Goal: Transaction & Acquisition: Purchase product/service

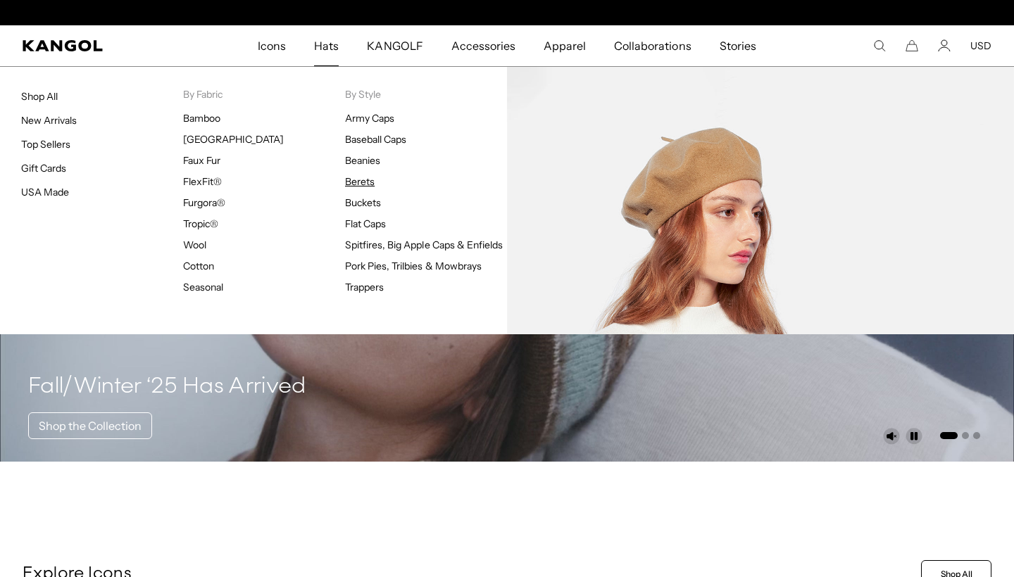
scroll to position [0, 290]
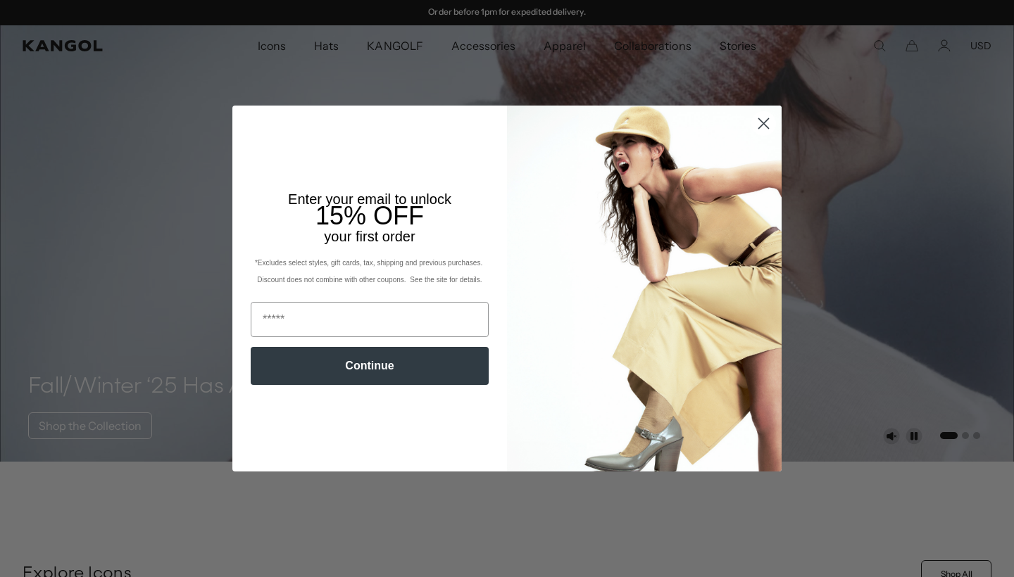
click at [766, 120] on circle "Close dialog" at bounding box center [763, 123] width 23 height 23
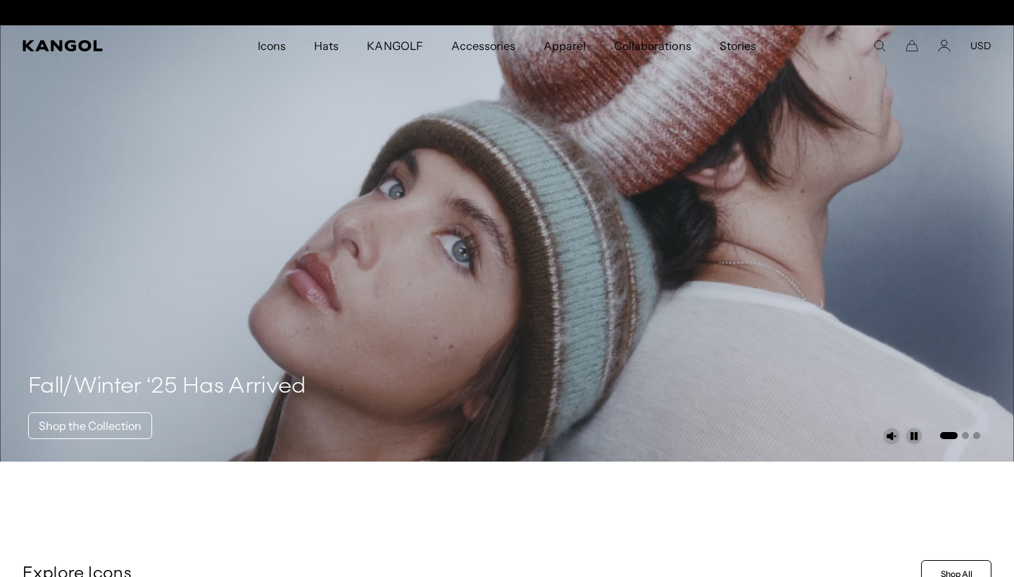
scroll to position [0, 0]
click at [760, 122] on div "Close dialog Enter your email to unlock 15% OFF your first order *Excludes sele…" at bounding box center [506, 289] width 577 height 366
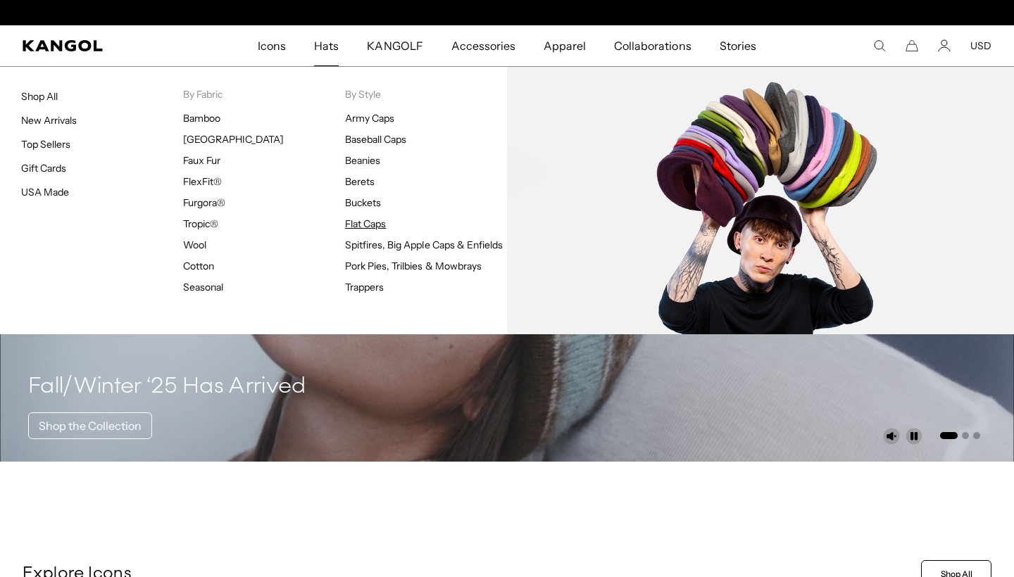
scroll to position [0, 290]
click at [356, 218] on link "Flat Caps" at bounding box center [365, 223] width 41 height 13
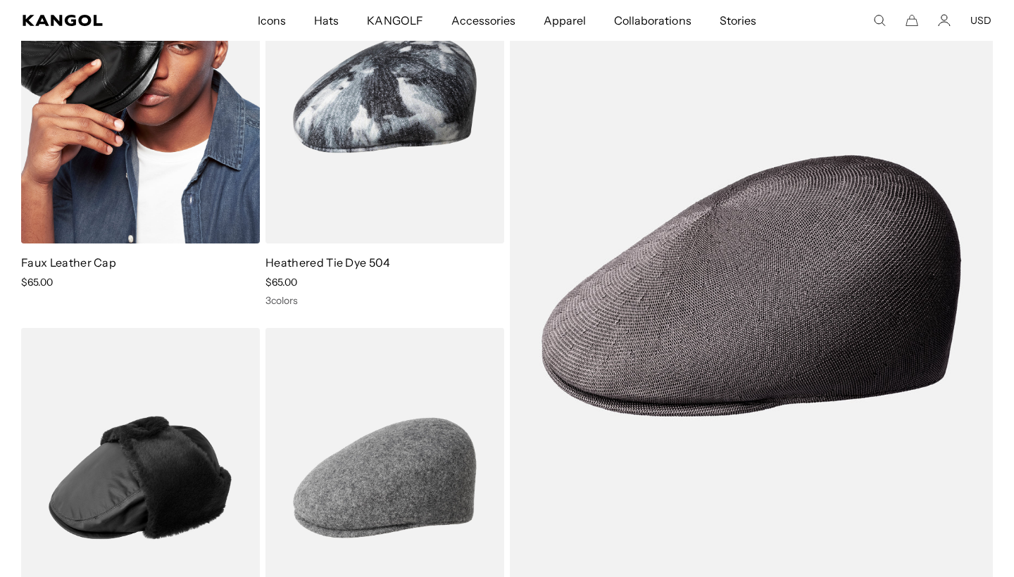
click at [87, 129] on img at bounding box center [140, 94] width 239 height 300
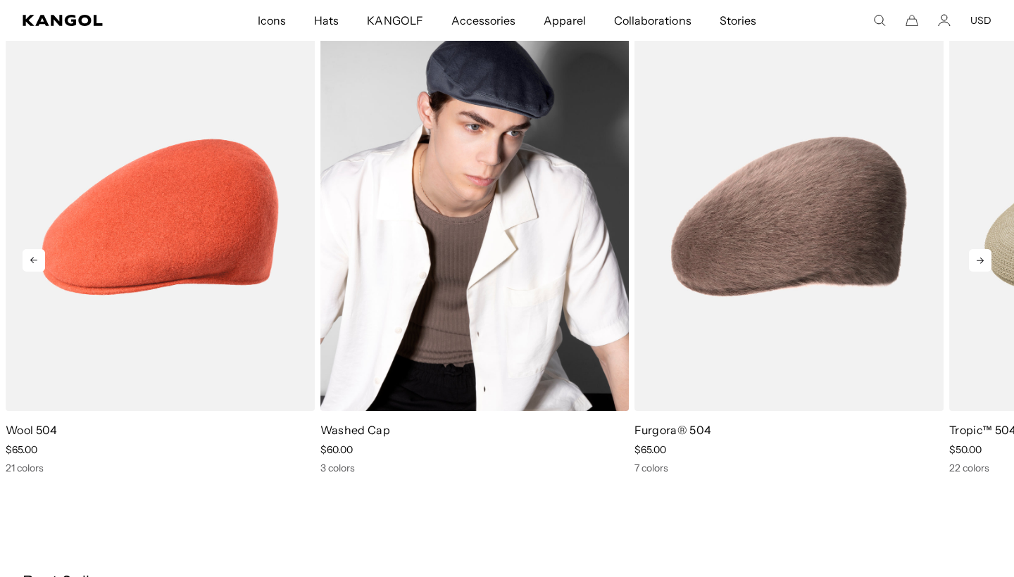
scroll to position [0, 290]
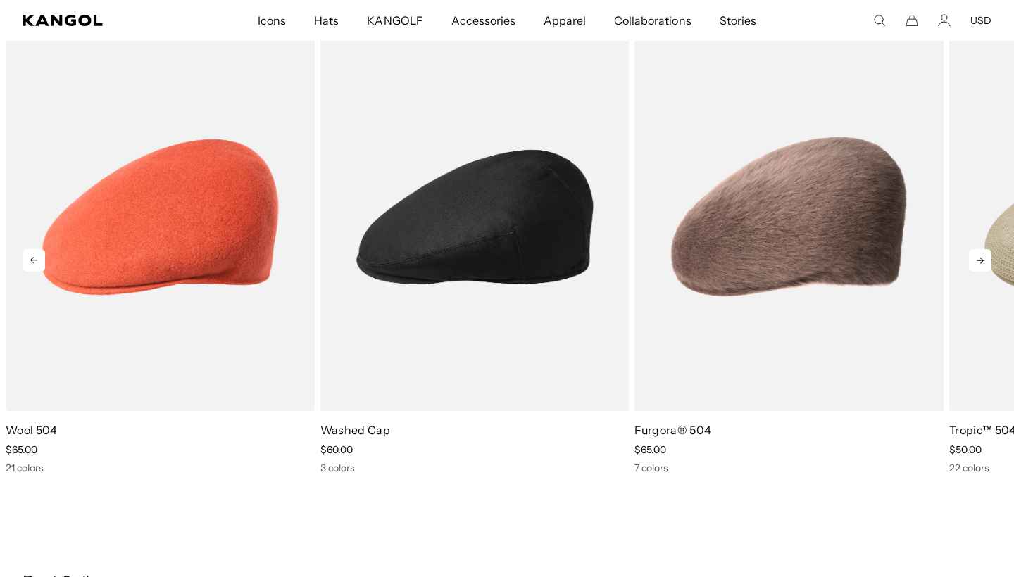
click at [975, 258] on icon at bounding box center [980, 260] width 23 height 23
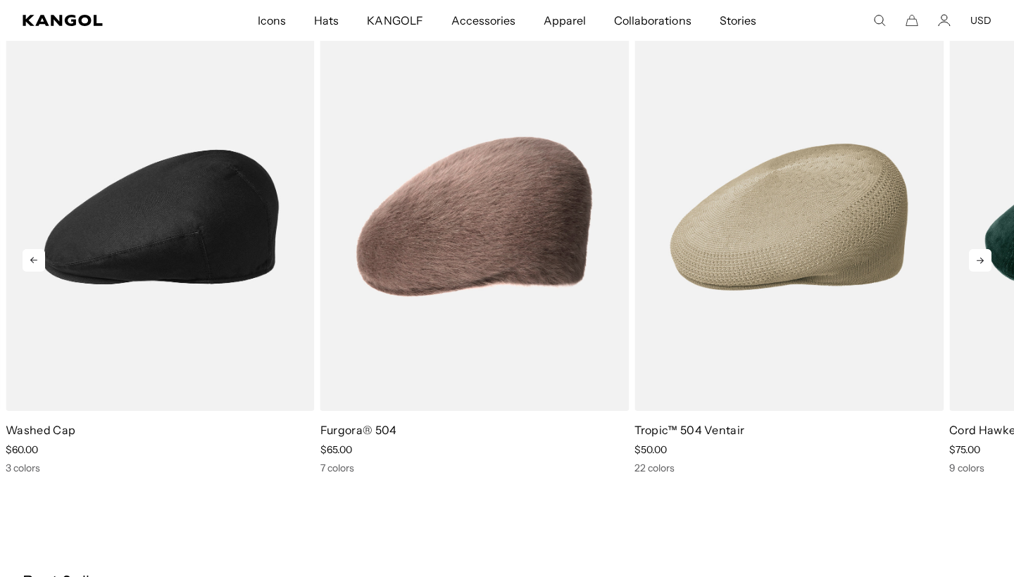
scroll to position [0, 0]
click at [975, 258] on icon at bounding box center [980, 260] width 23 height 23
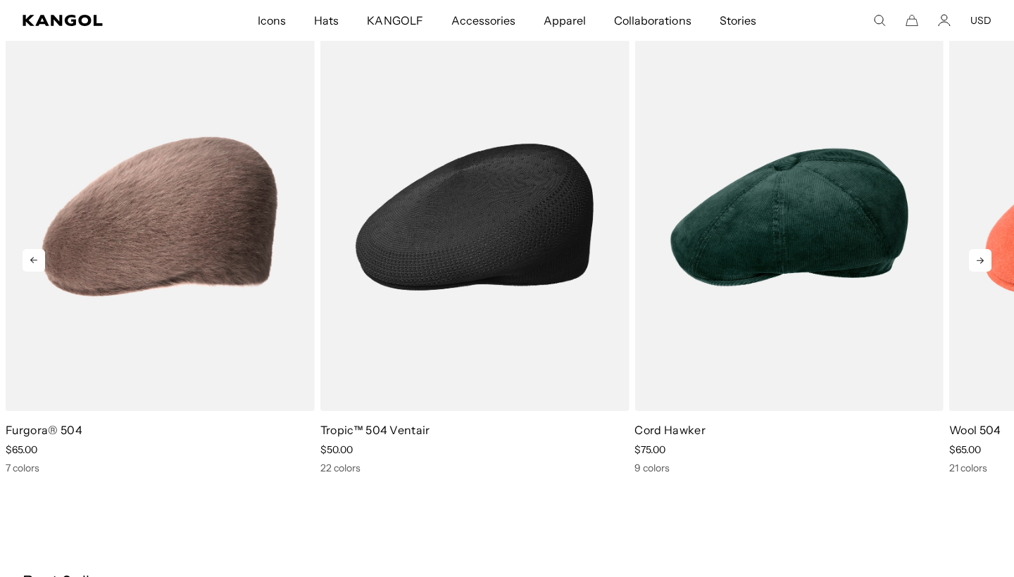
click at [398, 337] on img "4 of 5" at bounding box center [474, 217] width 309 height 388
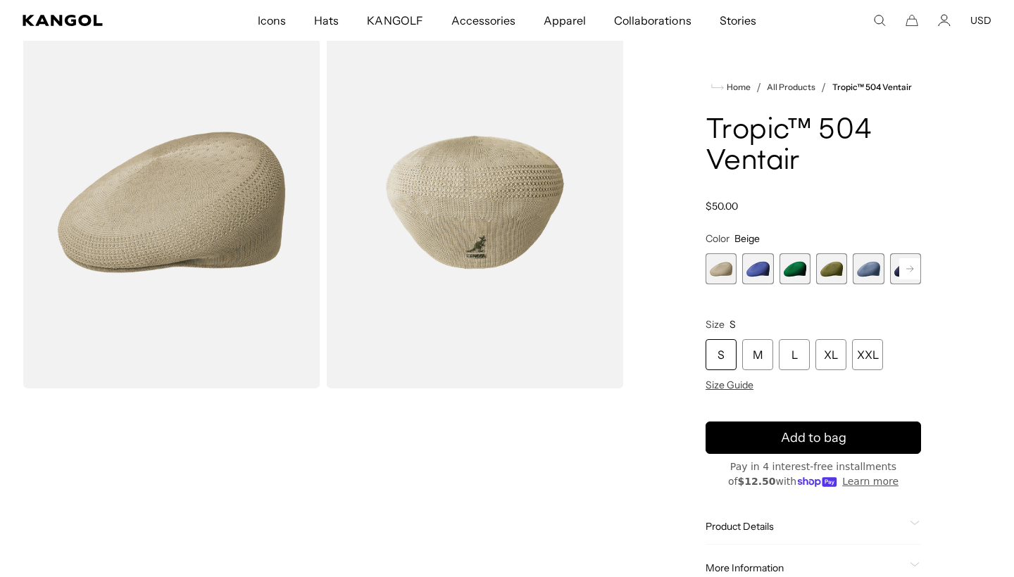
scroll to position [0, 290]
click at [907, 263] on rect at bounding box center [909, 268] width 21 height 21
click at [861, 271] on span "6 of 22" at bounding box center [867, 268] width 31 height 31
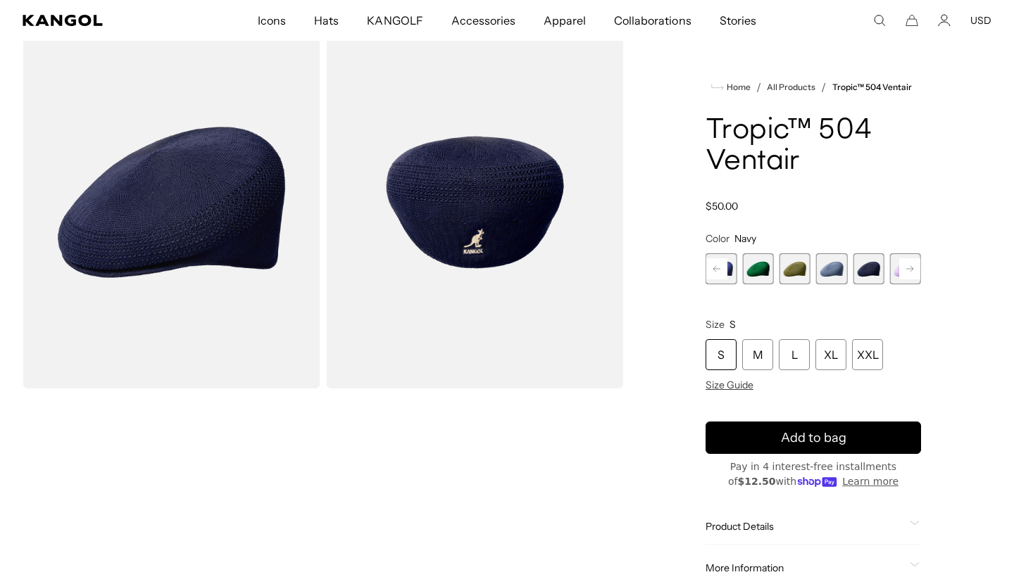
click at [908, 266] on rect at bounding box center [909, 268] width 21 height 21
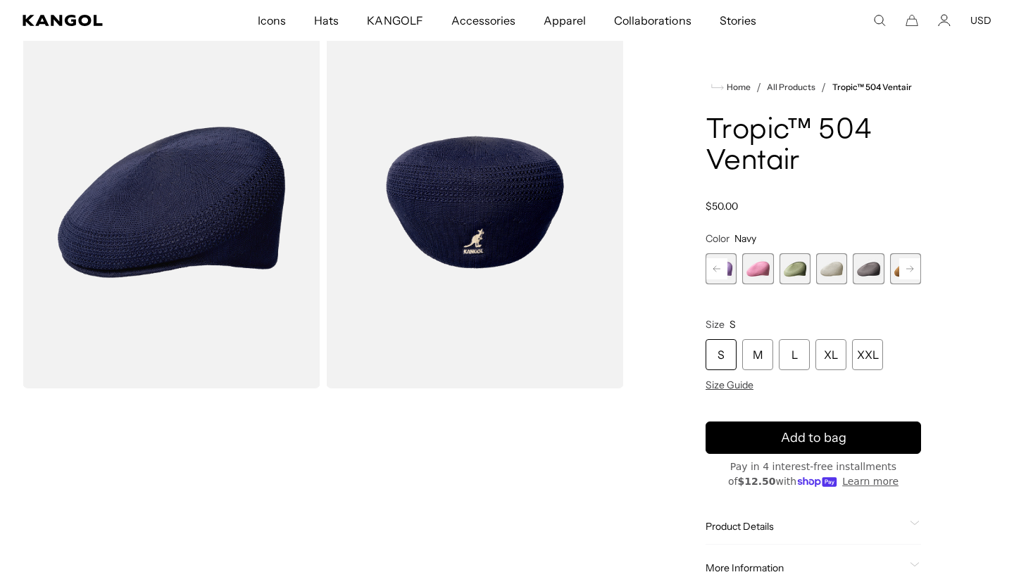
click at [908, 266] on rect at bounding box center [909, 268] width 21 height 21
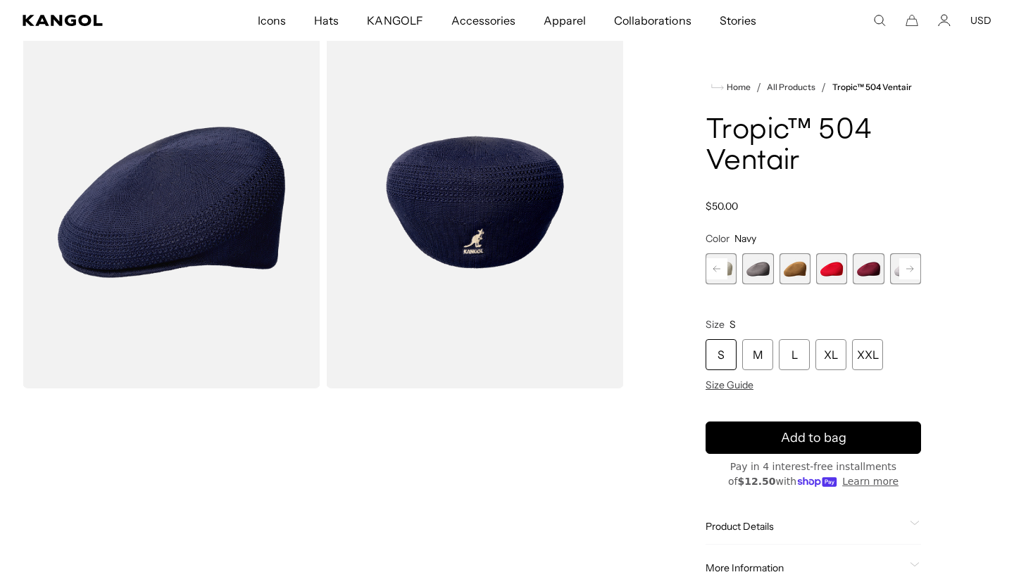
click at [908, 266] on rect at bounding box center [909, 268] width 21 height 21
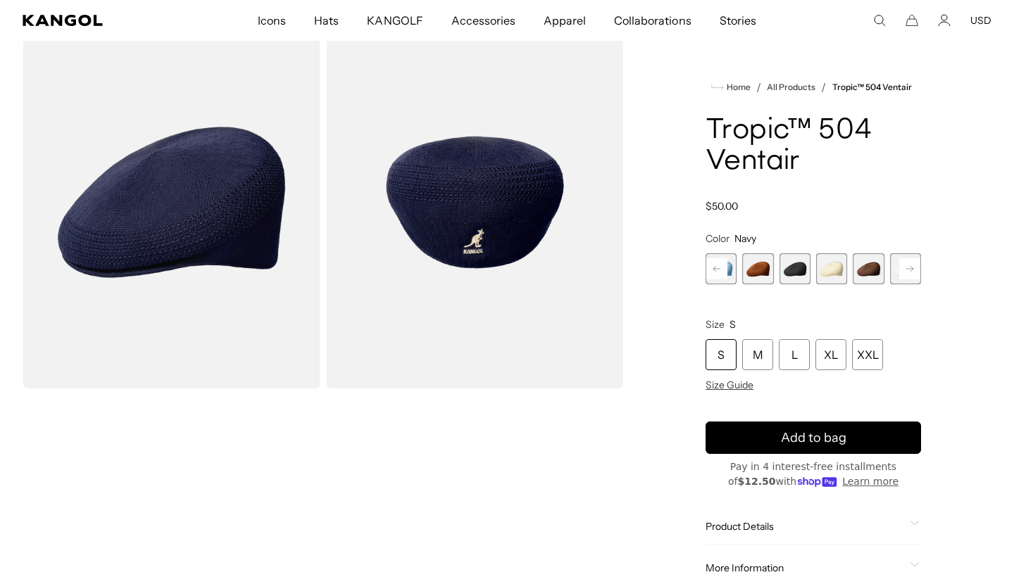
click at [790, 275] on span "18 of 22" at bounding box center [794, 268] width 31 height 31
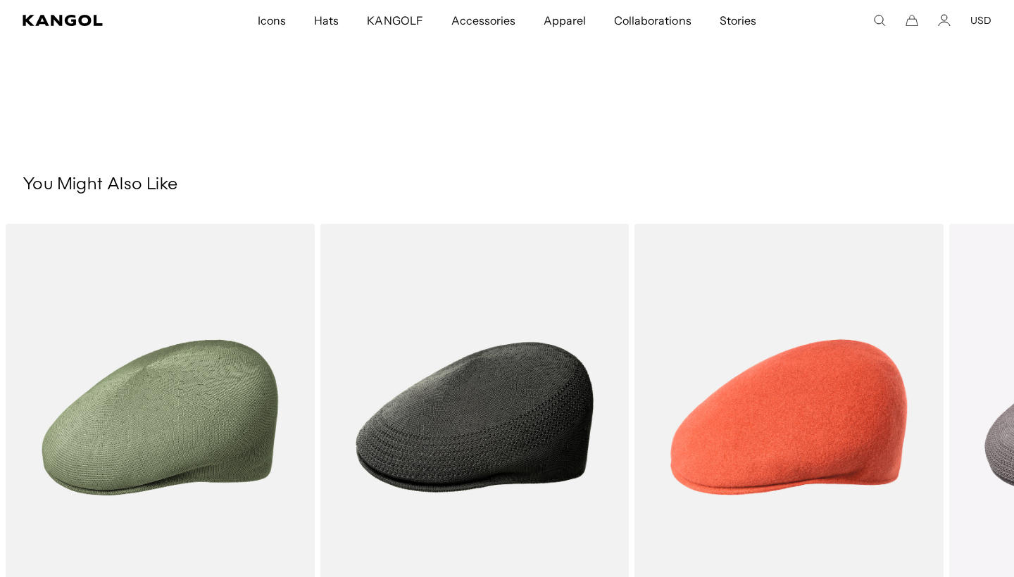
scroll to position [969, 0]
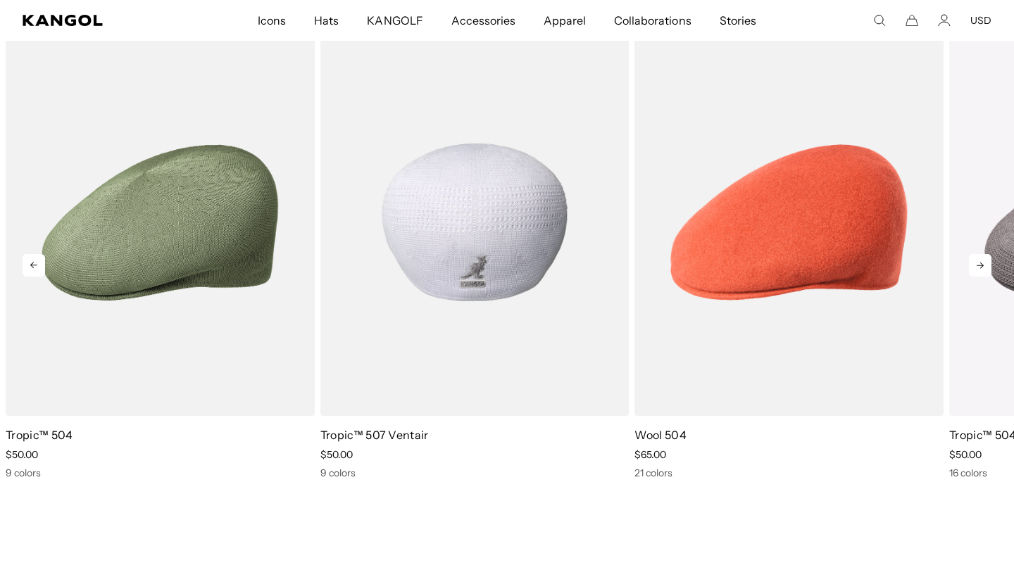
click at [534, 360] on img "2 of 5" at bounding box center [474, 223] width 309 height 388
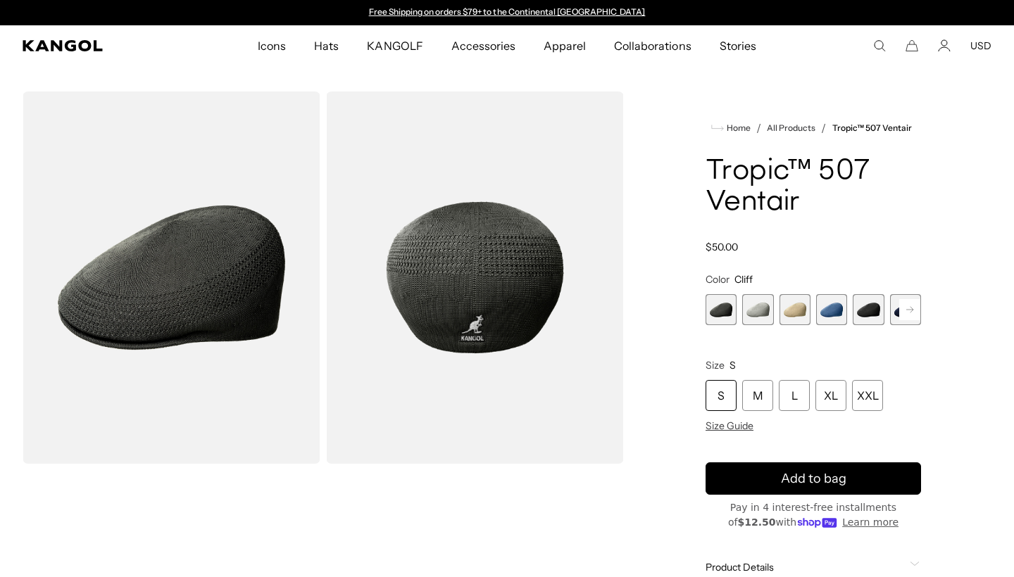
click at [720, 316] on span "1 of 9" at bounding box center [720, 309] width 31 height 31
click at [869, 310] on span "5 of 9" at bounding box center [867, 309] width 31 height 31
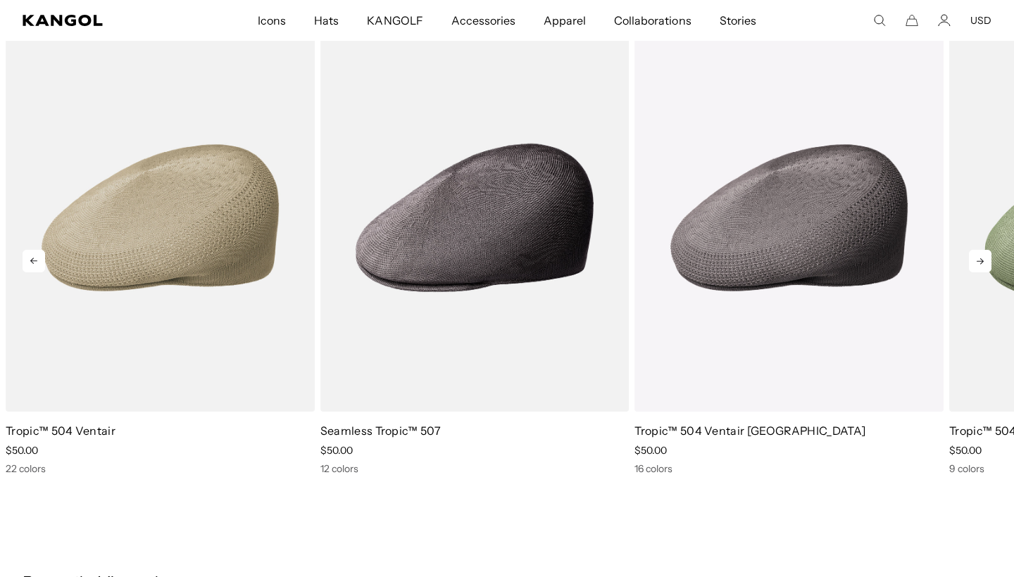
scroll to position [0, 290]
click at [978, 258] on icon at bounding box center [980, 261] width 23 height 23
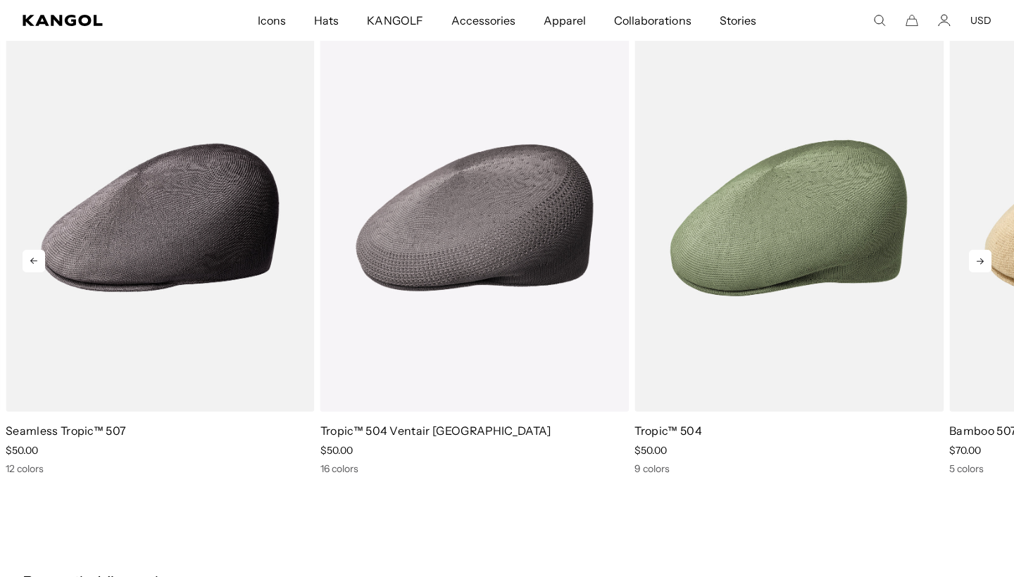
click at [978, 258] on icon at bounding box center [980, 261] width 23 height 23
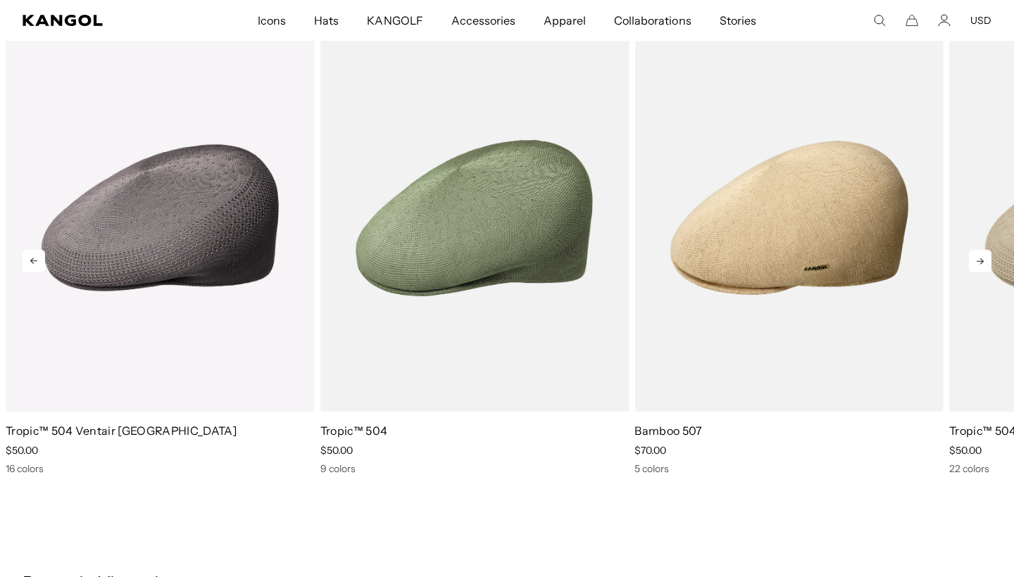
click at [978, 258] on icon at bounding box center [980, 261] width 23 height 23
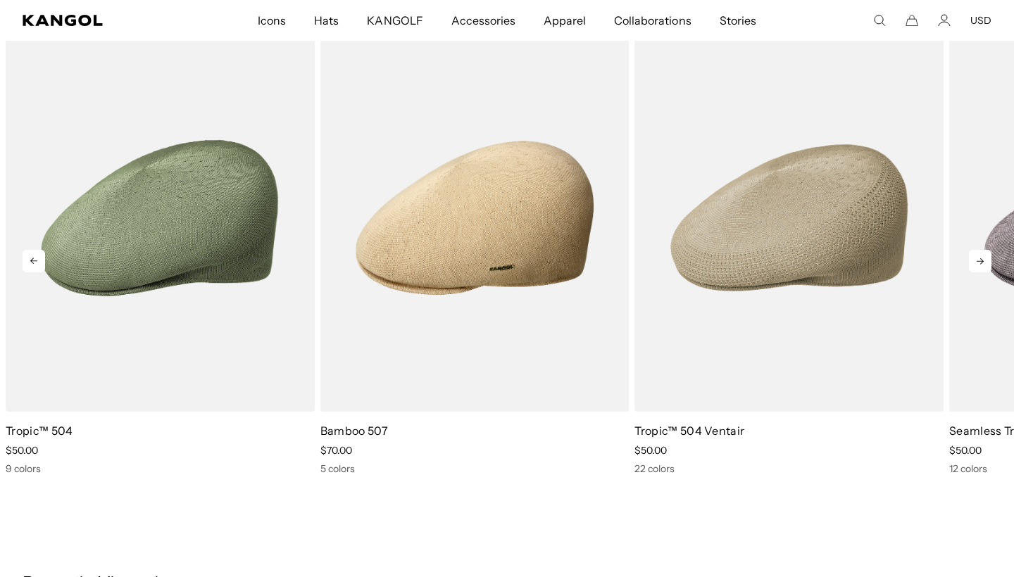
click at [978, 258] on icon at bounding box center [980, 261] width 23 height 23
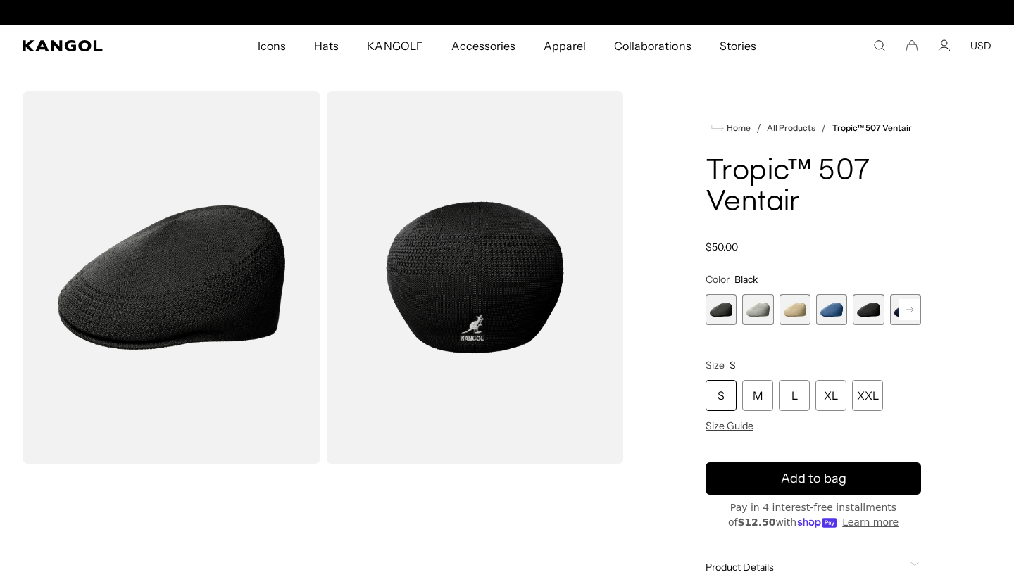
scroll to position [0, 0]
